Goal: Task Accomplishment & Management: Manage account settings

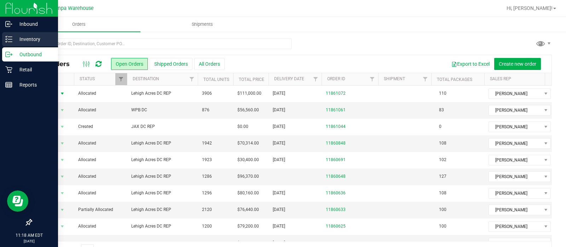
click at [18, 40] on p "Inventory" at bounding box center [33, 39] width 42 height 8
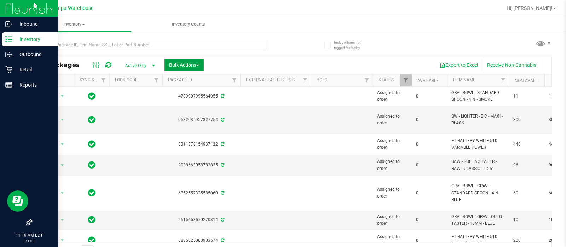
click at [178, 66] on span "Bulk Actions" at bounding box center [184, 65] width 30 height 6
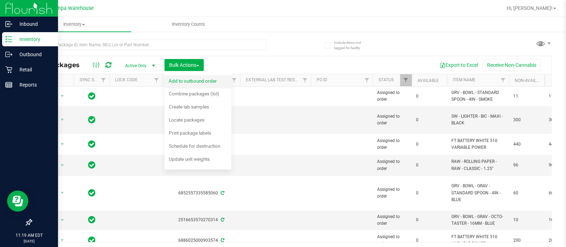
click at [197, 80] on span "Add to outbound order" at bounding box center [193, 81] width 48 height 6
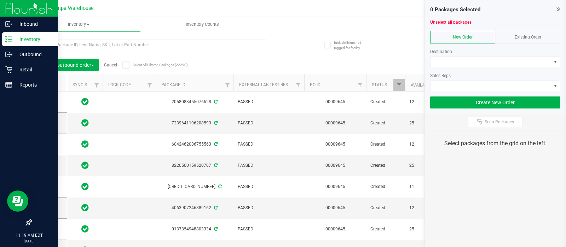
click at [446, 56] on div "Destination Sales Reps" at bounding box center [495, 67] width 130 height 48
click at [450, 61] on span at bounding box center [490, 62] width 121 height 10
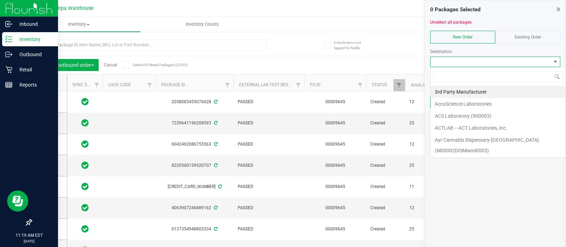
scroll to position [10, 130]
type input "wpb"
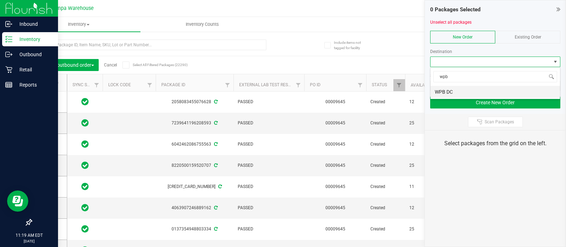
click at [438, 91] on li "WPB DC" at bounding box center [494, 92] width 129 height 12
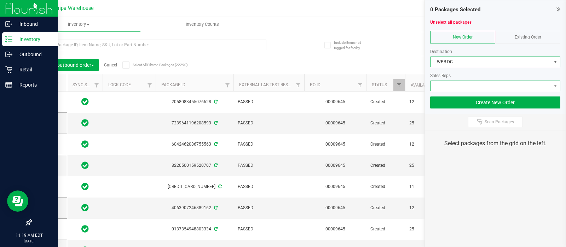
click at [446, 87] on span at bounding box center [490, 86] width 121 height 10
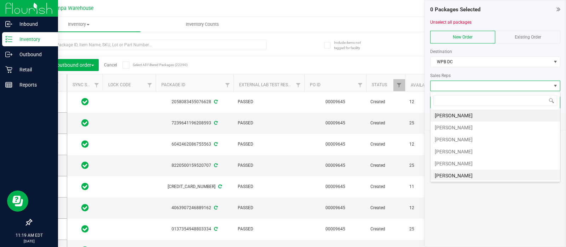
click at [459, 172] on li "[PERSON_NAME]" at bounding box center [494, 176] width 129 height 12
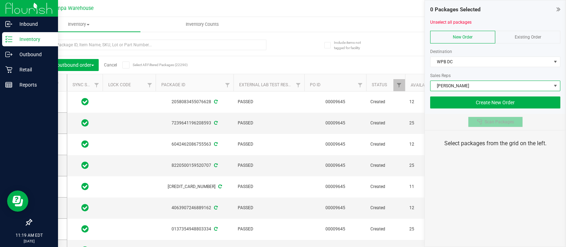
click at [494, 118] on button "Scan Packages" at bounding box center [495, 122] width 55 height 11
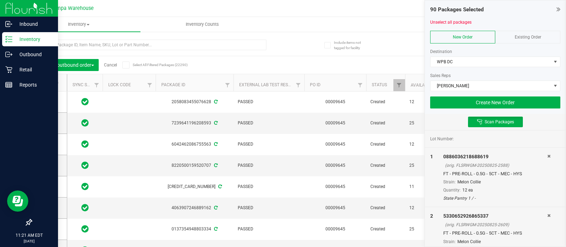
click at [450, 110] on div "90 Packages Selected Unselect all packages New Order Existing Order Destination…" at bounding box center [495, 57] width 141 height 114
click at [446, 103] on button "Create New Order" at bounding box center [495, 103] width 130 height 12
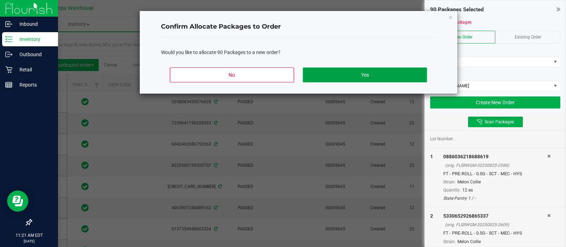
click at [381, 74] on button "Yes" at bounding box center [365, 75] width 124 height 15
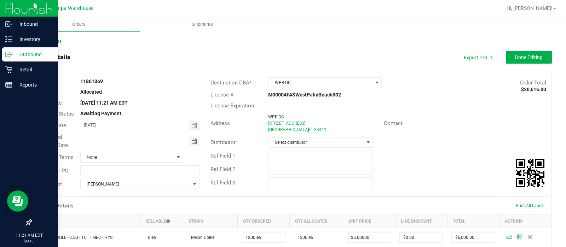
click at [191, 139] on span "Toggle calendar" at bounding box center [194, 142] width 6 height 6
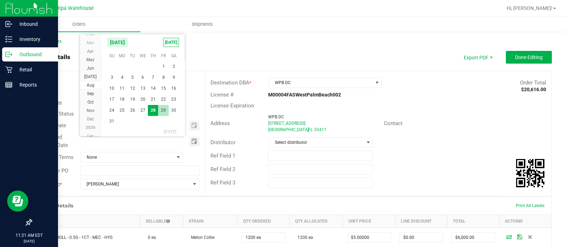
click at [163, 108] on span "29" at bounding box center [163, 110] width 10 height 11
type input "[DATE]"
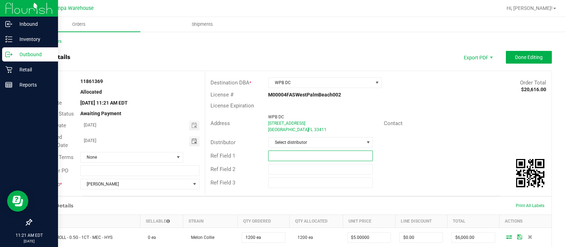
click at [285, 153] on input "text" at bounding box center [320, 156] width 105 height 11
type input "WPB DC"
click at [276, 172] on input "text" at bounding box center [320, 169] width 105 height 11
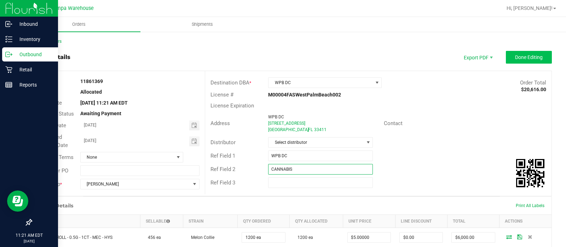
type input "CANNABIS"
click at [523, 56] on span "Done Editing" at bounding box center [529, 57] width 28 height 6
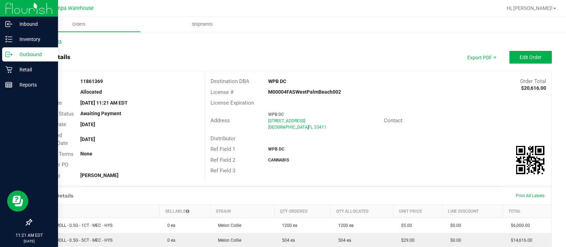
click at [60, 42] on link "Back to Orders" at bounding box center [46, 41] width 30 height 5
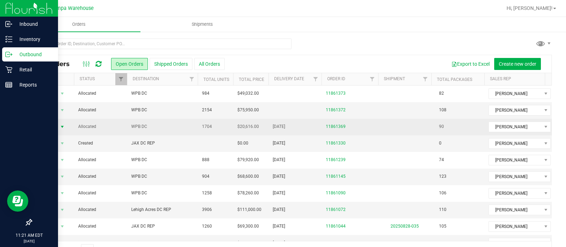
click at [59, 126] on span "select" at bounding box center [62, 127] width 6 height 6
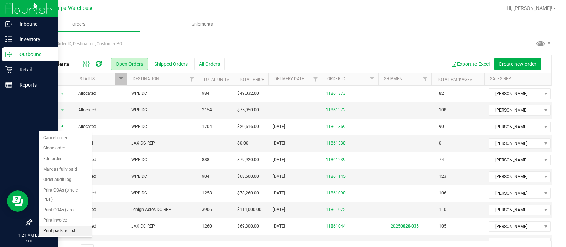
click at [58, 228] on li "Print packing list" at bounding box center [65, 231] width 53 height 11
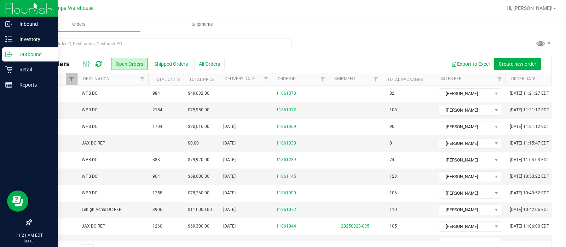
scroll to position [0, 28]
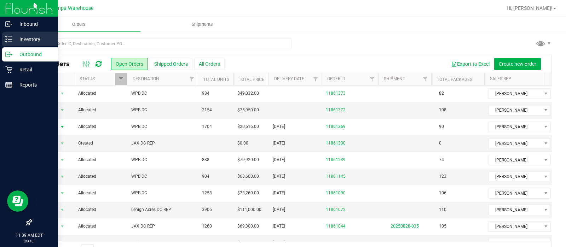
click at [10, 41] on icon at bounding box center [8, 39] width 7 height 7
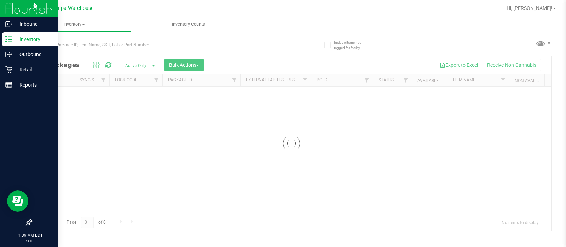
click at [199, 68] on div at bounding box center [291, 143] width 520 height 175
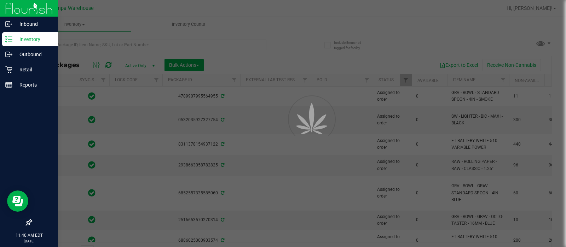
click at [219, 65] on div at bounding box center [283, 123] width 566 height 247
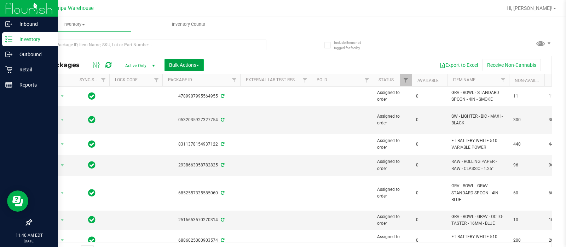
click at [204, 61] on button "Bulk Actions" at bounding box center [183, 65] width 39 height 12
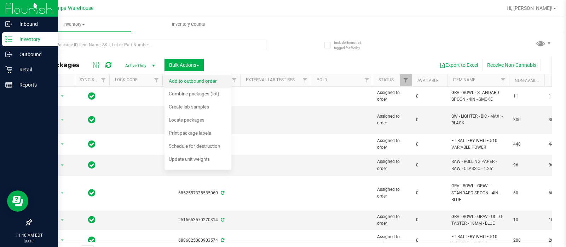
click at [202, 78] on span "Add to outbound order" at bounding box center [193, 81] width 48 height 6
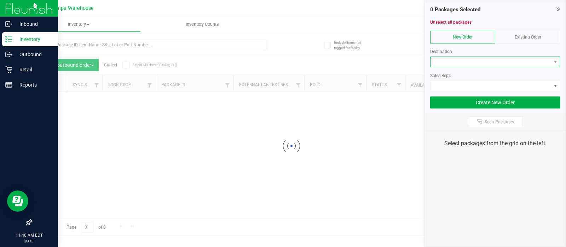
click at [452, 58] on span at bounding box center [490, 62] width 121 height 10
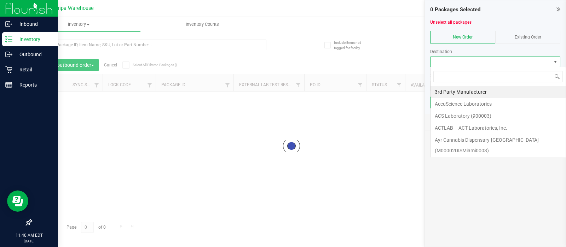
scroll to position [10, 130]
type input "wpb"
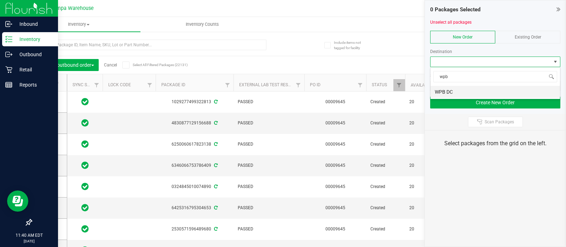
click at [447, 93] on li "WPB DC" at bounding box center [494, 92] width 129 height 12
click at [446, 92] on div at bounding box center [495, 93] width 130 height 5
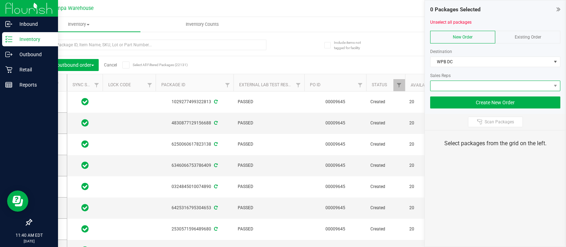
click at [442, 86] on span at bounding box center [490, 86] width 121 height 10
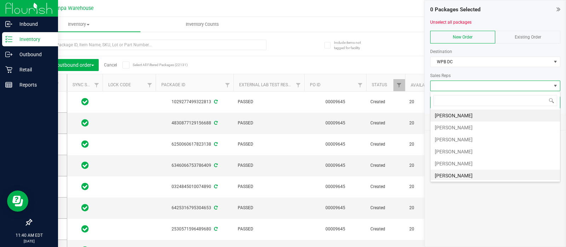
click at [453, 170] on li "[PERSON_NAME]" at bounding box center [494, 176] width 129 height 12
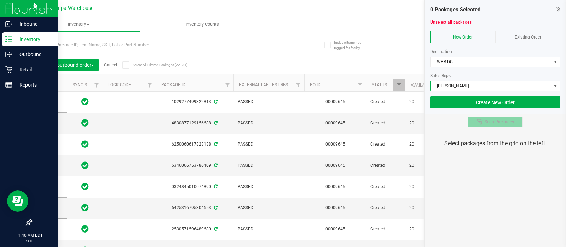
click at [488, 121] on span "Scan Packages" at bounding box center [499, 122] width 29 height 6
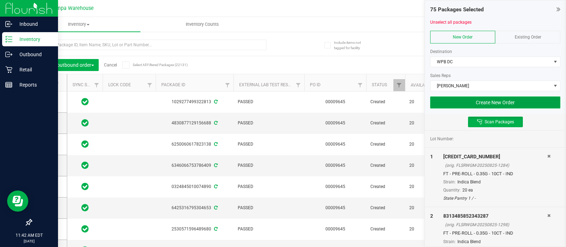
click at [468, 104] on button "Create New Order" at bounding box center [495, 103] width 130 height 12
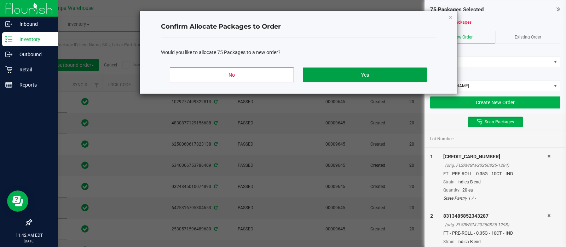
click at [401, 80] on button "Yes" at bounding box center [365, 75] width 124 height 15
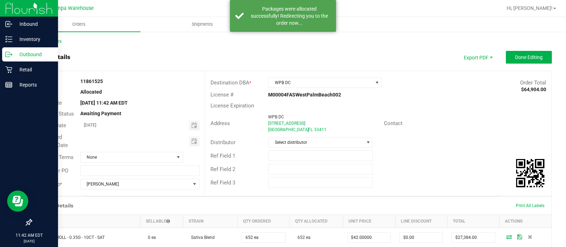
click at [194, 137] on span "Toggle calendar" at bounding box center [194, 142] width 10 height 10
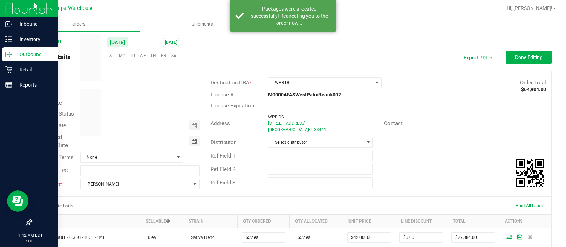
scroll to position [114631, 0]
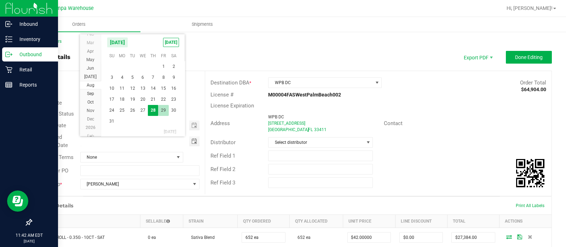
click at [162, 107] on span "29" at bounding box center [163, 110] width 10 height 11
type input "[DATE]"
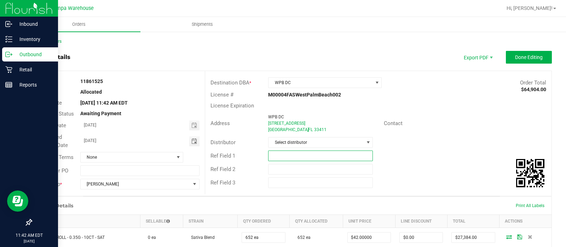
click at [298, 156] on input "text" at bounding box center [320, 156] width 105 height 11
type input "WPB DC"
click at [280, 170] on input "text" at bounding box center [320, 169] width 105 height 11
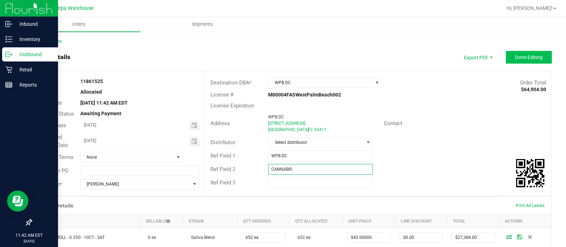
type input "CANNABIS"
click at [515, 54] on span "Done Editing" at bounding box center [529, 57] width 28 height 6
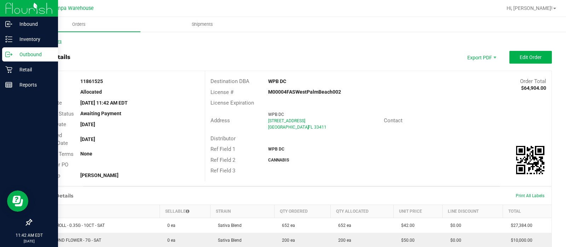
click at [43, 41] on link "Back to Orders" at bounding box center [46, 41] width 30 height 5
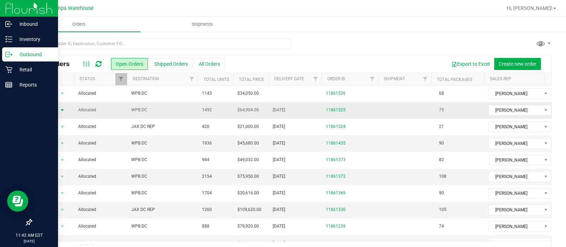
click at [42, 110] on span "Action" at bounding box center [48, 110] width 19 height 10
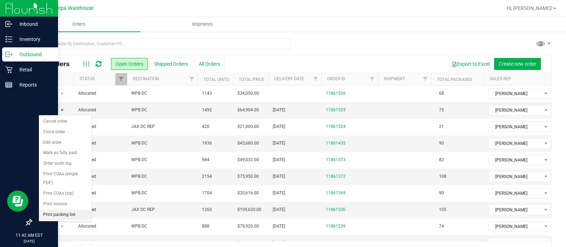
click at [53, 212] on li "Print packing list" at bounding box center [65, 215] width 53 height 11
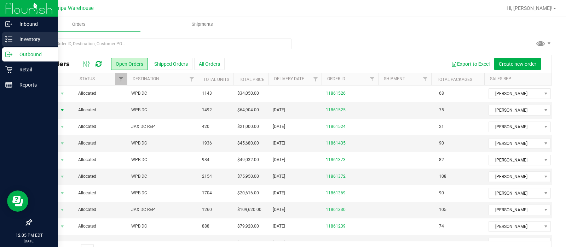
click at [13, 40] on p "Inventory" at bounding box center [33, 39] width 42 height 8
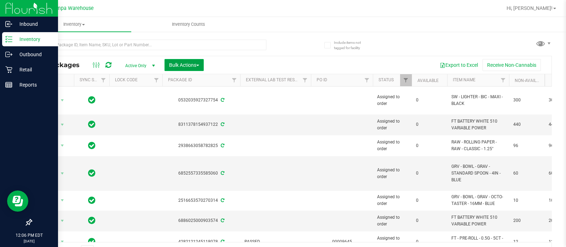
click at [195, 61] on button "Bulk Actions" at bounding box center [183, 65] width 39 height 12
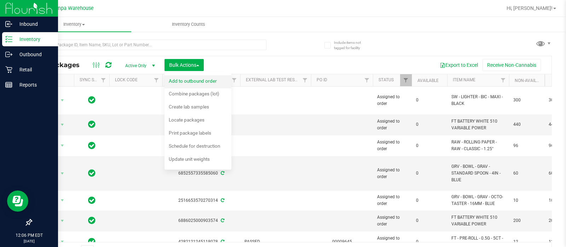
click at [179, 80] on span "Add to outbound order" at bounding box center [193, 81] width 48 height 6
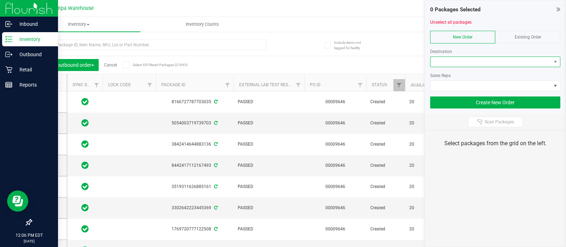
click at [487, 61] on span at bounding box center [490, 62] width 121 height 10
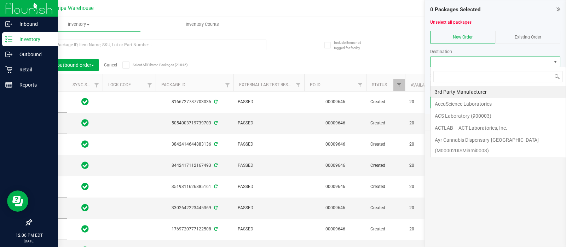
scroll to position [10, 130]
type input "wpb"
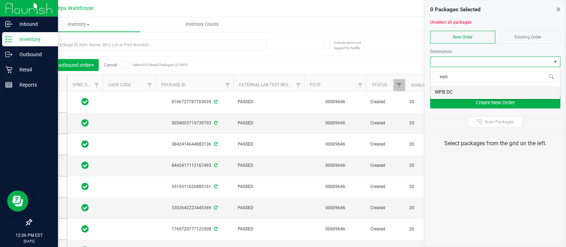
click at [441, 86] on li "WPB DC" at bounding box center [494, 92] width 129 height 12
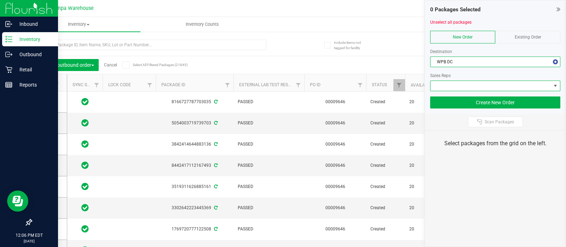
click at [441, 86] on span at bounding box center [490, 86] width 121 height 10
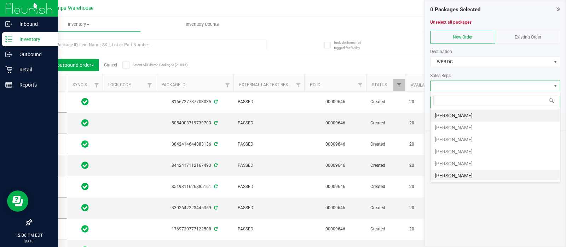
click at [440, 174] on li "[PERSON_NAME]" at bounding box center [494, 176] width 129 height 12
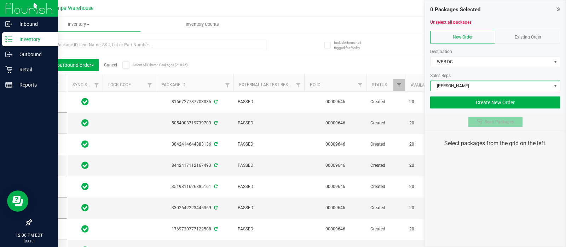
click at [492, 122] on span "Scan Packages" at bounding box center [499, 122] width 29 height 6
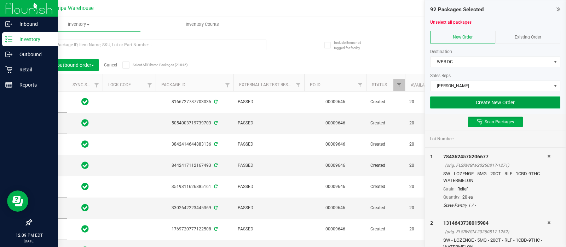
click at [477, 100] on button "Create New Order" at bounding box center [495, 103] width 130 height 12
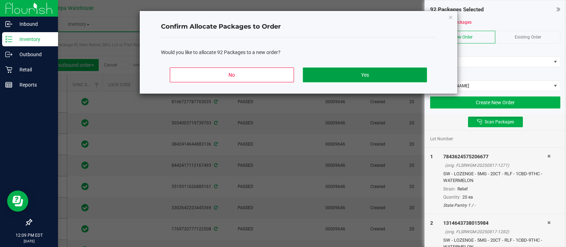
click at [390, 82] on button "Yes" at bounding box center [365, 75] width 124 height 15
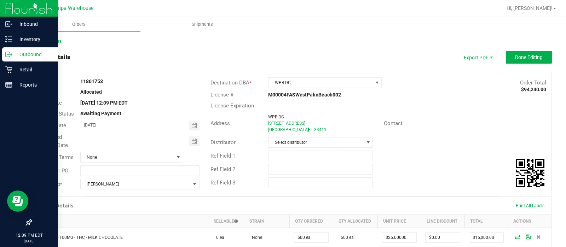
click at [193, 138] on span "Toggle calendar" at bounding box center [194, 142] width 10 height 10
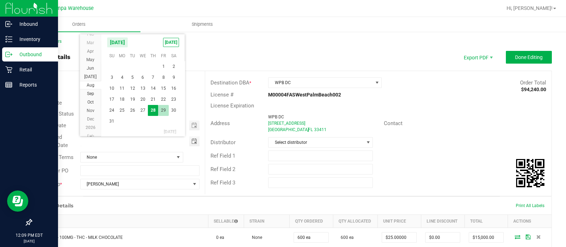
click at [159, 109] on span "29" at bounding box center [163, 110] width 10 height 11
type input "[DATE]"
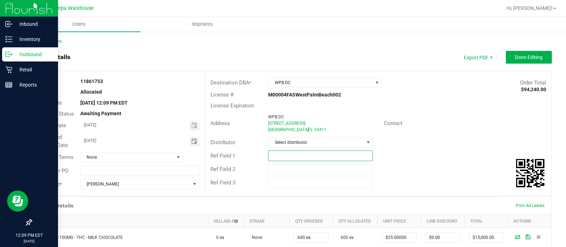
click at [278, 159] on input "text" at bounding box center [320, 156] width 105 height 11
type input "WPB DC"
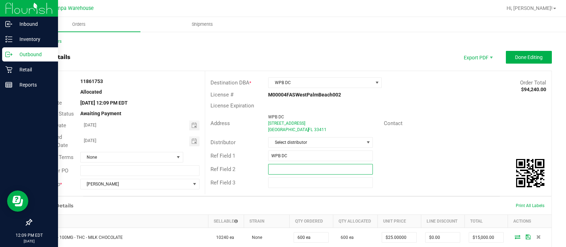
click at [289, 168] on input "text" at bounding box center [320, 169] width 105 height 11
type input "CANNABIS"
click at [506, 63] on button "Done Editing" at bounding box center [529, 57] width 46 height 13
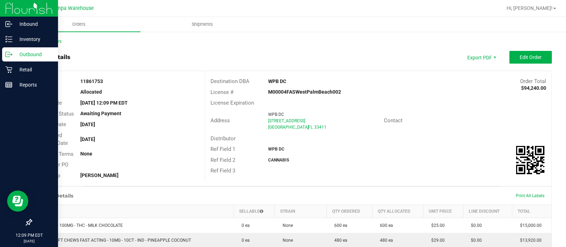
click at [51, 37] on div "Back to Orders Order details Export PDF Edit Order Order # 11861753 Status Allo…" at bounding box center [291, 245] width 549 height 429
click at [44, 40] on link "Back to Orders" at bounding box center [46, 41] width 30 height 5
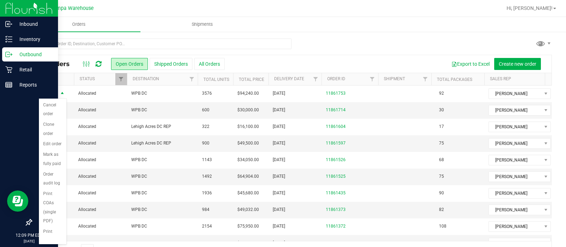
scroll to position [93, 0]
click at [45, 213] on li "Print packing list" at bounding box center [53, 222] width 28 height 29
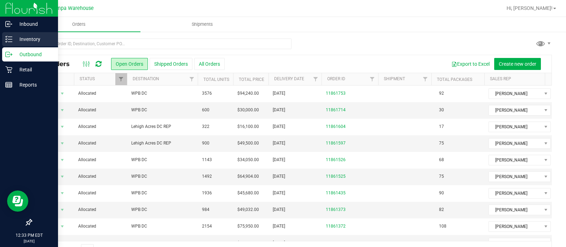
click at [16, 37] on p "Inventory" at bounding box center [33, 39] width 42 height 8
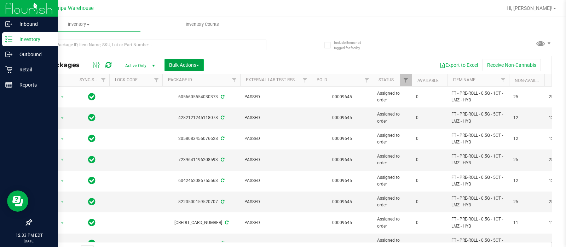
click at [186, 63] on span "Bulk Actions" at bounding box center [184, 65] width 30 height 6
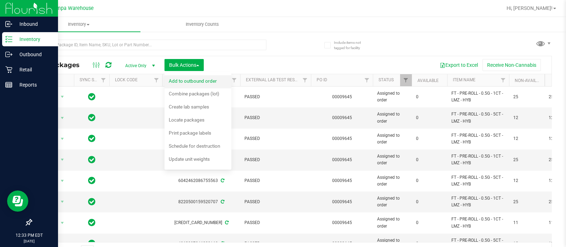
click at [182, 79] on span "Add to outbound order" at bounding box center [193, 81] width 48 height 6
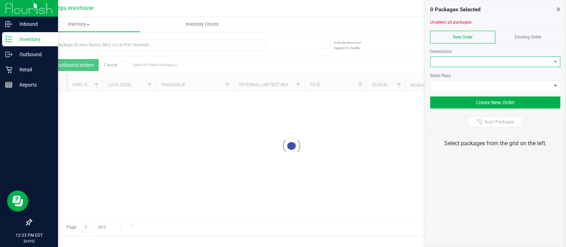
click at [463, 66] on span at bounding box center [490, 62] width 121 height 10
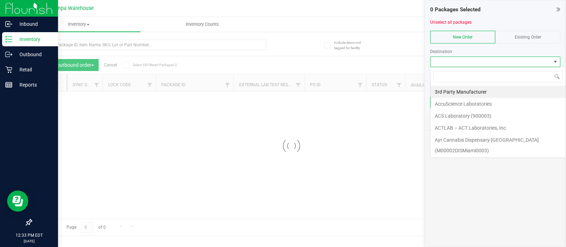
scroll to position [10, 130]
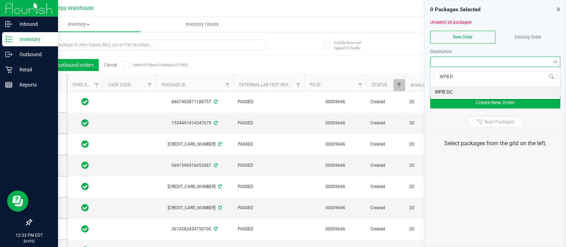
type input "WPB DC"
click at [445, 85] on span "WPB DC" at bounding box center [494, 76] width 129 height 17
click at [442, 87] on li "WPB DC" at bounding box center [494, 92] width 129 height 12
click at [442, 87] on span at bounding box center [490, 86] width 121 height 10
click at [445, 84] on span at bounding box center [490, 86] width 121 height 10
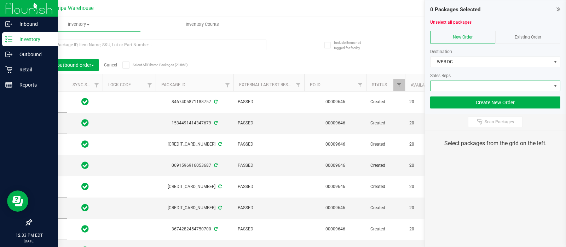
click at [445, 85] on span at bounding box center [490, 86] width 121 height 10
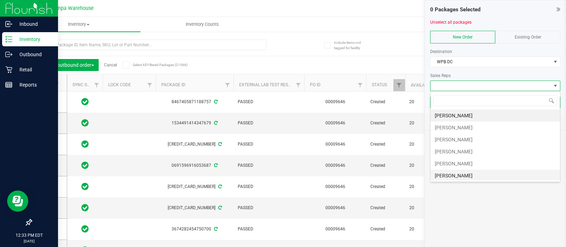
click at [450, 175] on li "[PERSON_NAME]" at bounding box center [494, 176] width 129 height 12
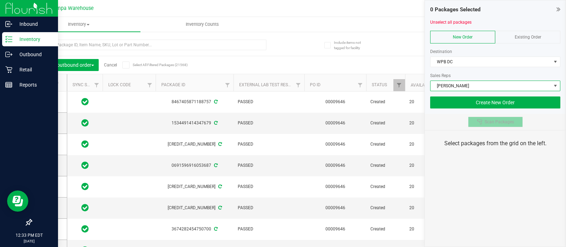
click at [471, 117] on button "Scan Packages" at bounding box center [495, 122] width 55 height 11
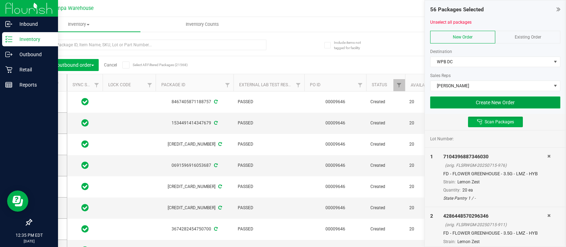
click at [487, 102] on button "Create New Order" at bounding box center [495, 103] width 130 height 12
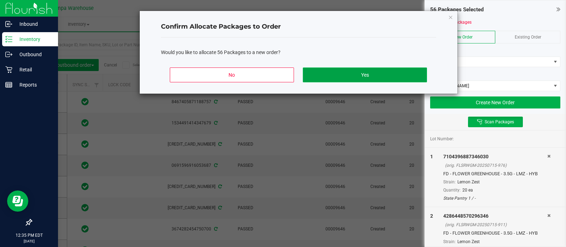
click at [380, 73] on button "Yes" at bounding box center [365, 75] width 124 height 15
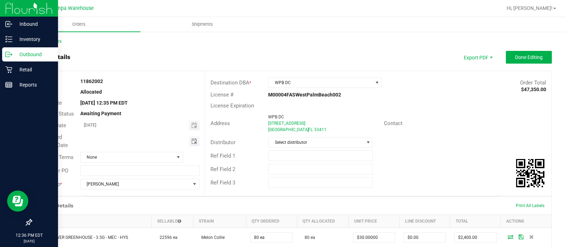
click at [191, 139] on span "Toggle calendar" at bounding box center [194, 142] width 6 height 6
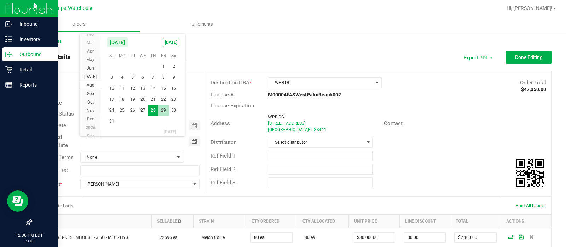
click at [160, 114] on span "29" at bounding box center [163, 110] width 10 height 11
type input "[DATE]"
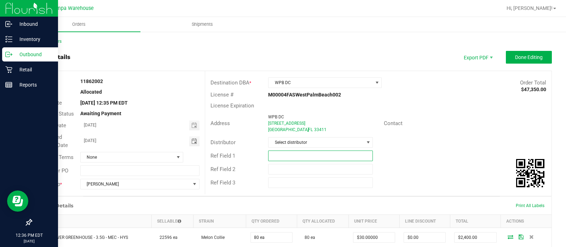
click at [279, 158] on input "text" at bounding box center [320, 156] width 105 height 11
type input "WPB DC"
click at [274, 165] on input "text" at bounding box center [320, 169] width 105 height 11
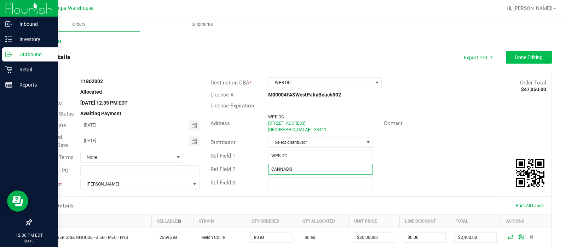
type input "CANNABIS"
click at [522, 59] on span "Done Editing" at bounding box center [529, 57] width 28 height 6
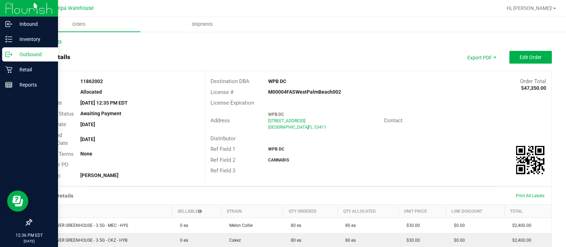
click at [60, 43] on link "Back to Orders" at bounding box center [46, 41] width 30 height 5
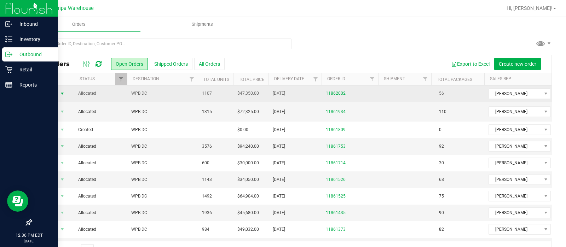
click at [54, 89] on span "Action" at bounding box center [48, 94] width 19 height 10
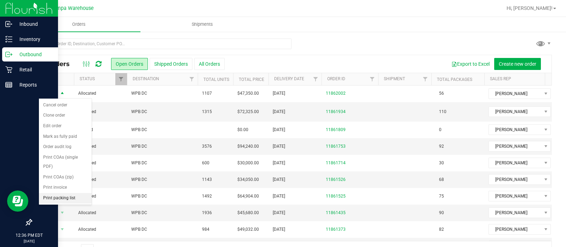
click at [57, 196] on li "Print packing list" at bounding box center [65, 198] width 53 height 11
